Goal: Book appointment/travel/reservation

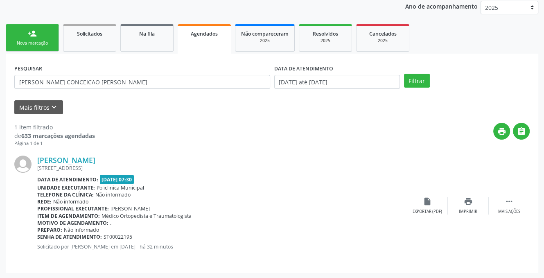
scroll to position [98, 0]
click at [36, 40] on div "Nova marcação" at bounding box center [32, 43] width 41 height 6
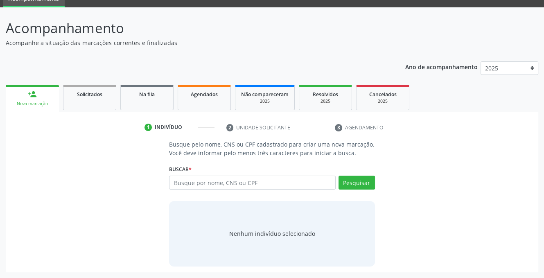
scroll to position [37, 0]
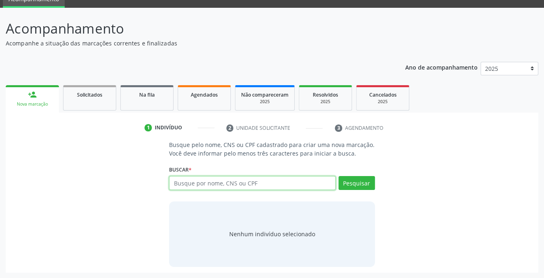
click at [202, 182] on input "text" at bounding box center [252, 183] width 166 height 14
click at [202, 183] on input "text" at bounding box center [252, 183] width 166 height 14
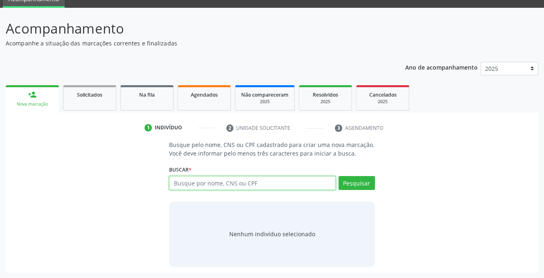
click at [202, 183] on input "text" at bounding box center [252, 183] width 166 height 14
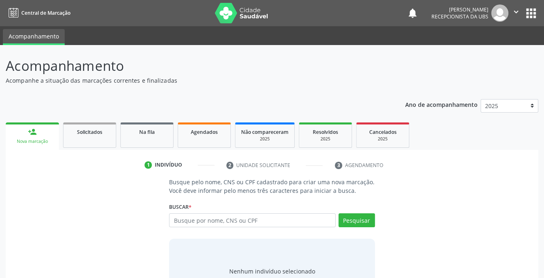
click at [300, 220] on input "text" at bounding box center [252, 220] width 166 height 14
type input "RAFAELLA FREIRE INACIO DE OLIVEIRA"
click at [350, 220] on button "Pesquisar" at bounding box center [357, 220] width 36 height 14
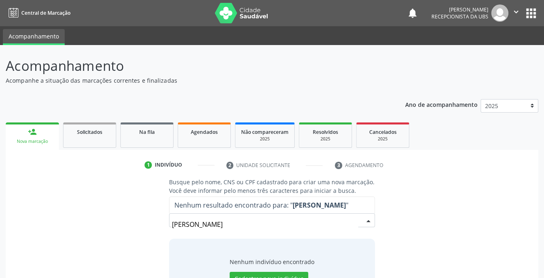
click at [183, 228] on input "RAFAELLA FREIRE INACIO DE OLIVEIRA" at bounding box center [265, 224] width 186 height 16
click at [257, 229] on input "RAFAELLA FREIRE INACIO DE OLIVEIRA" at bounding box center [265, 224] width 186 height 16
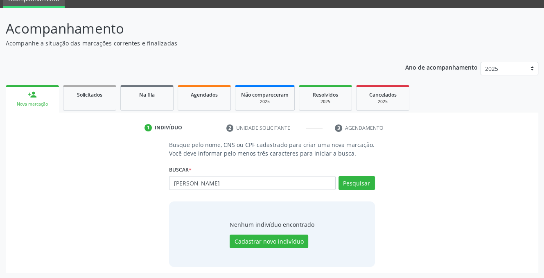
click at [370, 186] on div "RAFAELLA FREIRE INACIO DE OLIVEIRA Busque por nome, CNS ou CPF Nenhum resultado…" at bounding box center [272, 186] width 206 height 20
click at [353, 183] on button "Pesquisar" at bounding box center [357, 183] width 36 height 14
type input "R"
type input "700005631449409"
click at [351, 185] on button "Pesquisar" at bounding box center [357, 183] width 36 height 14
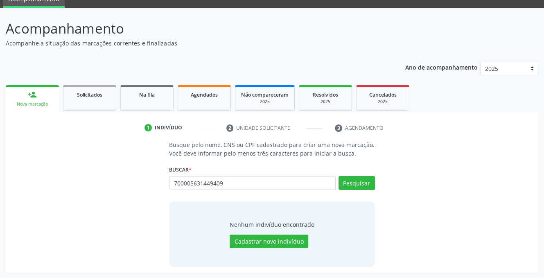
type input "700005631449409"
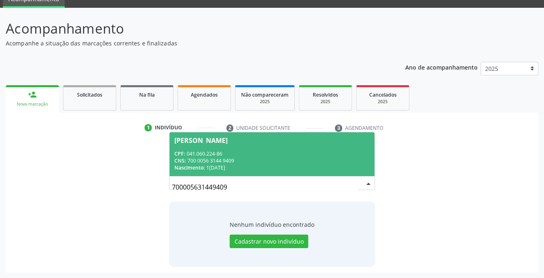
click at [211, 160] on div "CNS: 700 0056 3144 9409" at bounding box center [271, 160] width 195 height 7
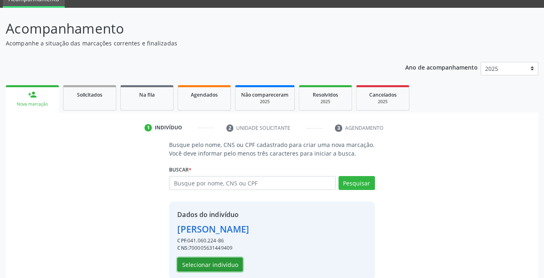
click at [202, 261] on button "Selecionar indivíduo" at bounding box center [210, 265] width 66 height 14
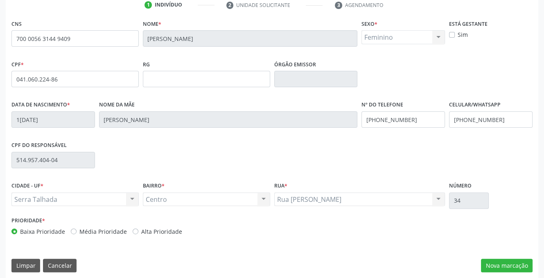
scroll to position [165, 0]
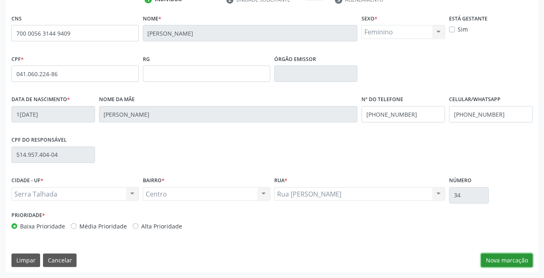
click at [494, 257] on button "Nova marcação" at bounding box center [507, 261] width 52 height 14
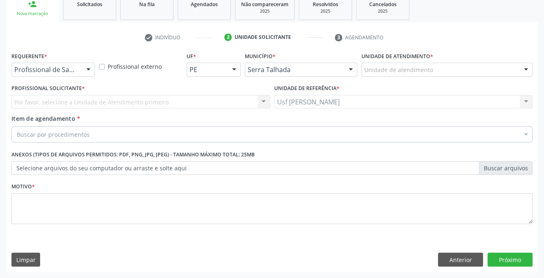
scroll to position [127, 0]
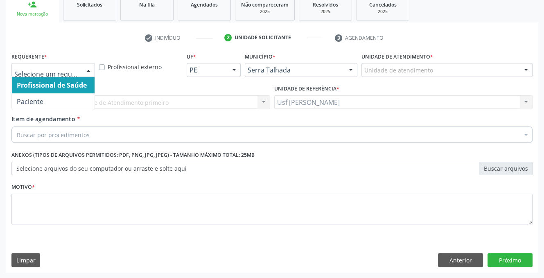
click at [86, 69] on div at bounding box center [88, 70] width 12 height 14
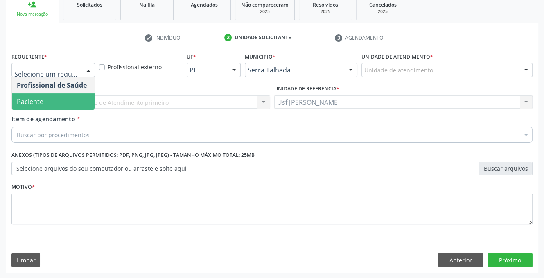
click at [35, 100] on span "Paciente" at bounding box center [30, 101] width 27 height 9
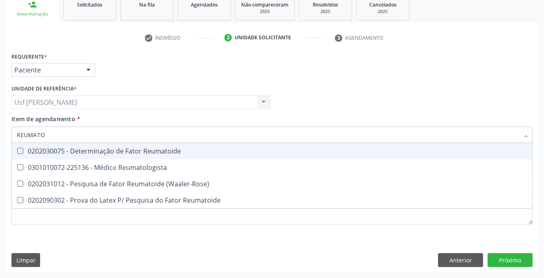
type input "REUMATOL"
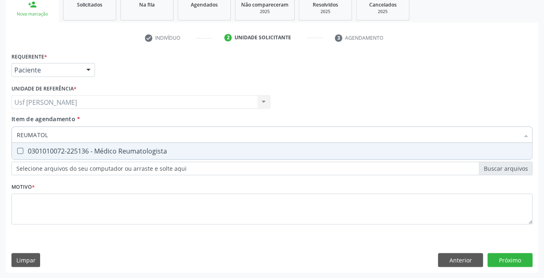
click at [18, 150] on Reumatologista at bounding box center [20, 151] width 6 height 6
click at [17, 150] on Reumatologista "checkbox" at bounding box center [14, 150] width 5 height 5
checkbox Reumatologista "true"
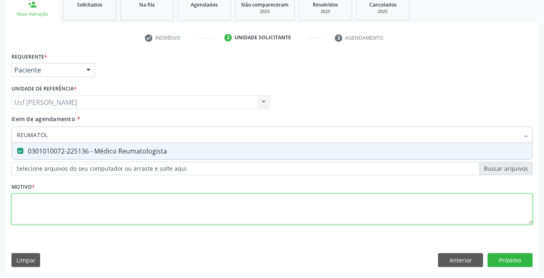
click at [32, 210] on div "Requerente * Paciente Profissional de Saúde Paciente Nenhum resultado encontrad…" at bounding box center [271, 143] width 521 height 186
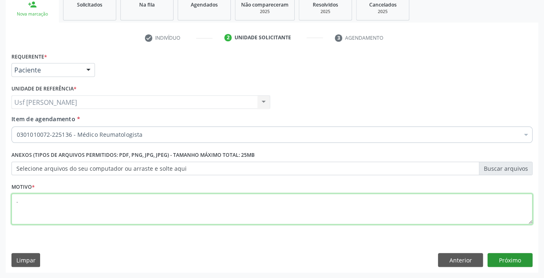
type textarea "."
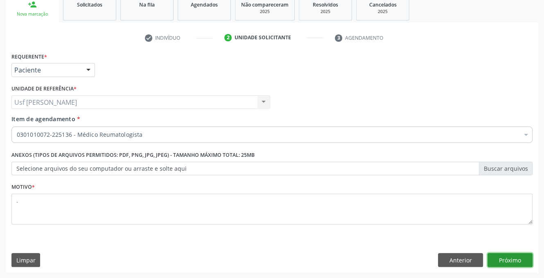
click at [510, 259] on button "Próximo" at bounding box center [510, 260] width 45 height 14
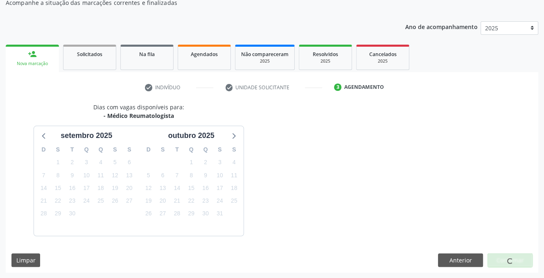
scroll to position [102, 0]
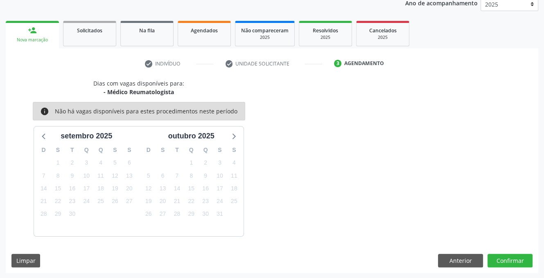
click at [29, 34] on link "person_add Nova marcação" at bounding box center [32, 34] width 53 height 27
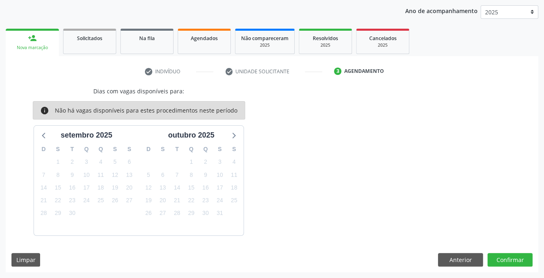
scroll to position [0, 0]
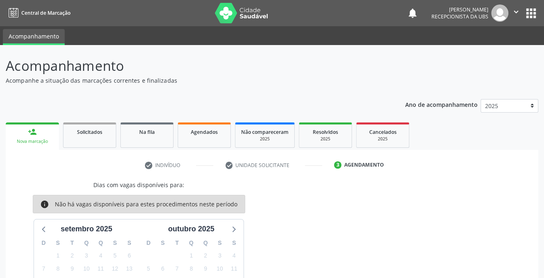
click at [43, 137] on link "person_add Nova marcação" at bounding box center [32, 135] width 53 height 27
click at [203, 127] on div "Agendados" at bounding box center [204, 131] width 41 height 9
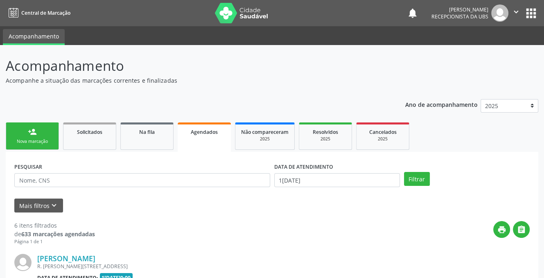
click at [28, 137] on link "person_add Nova marcação" at bounding box center [32, 135] width 53 height 27
